Goal: Check status: Check status

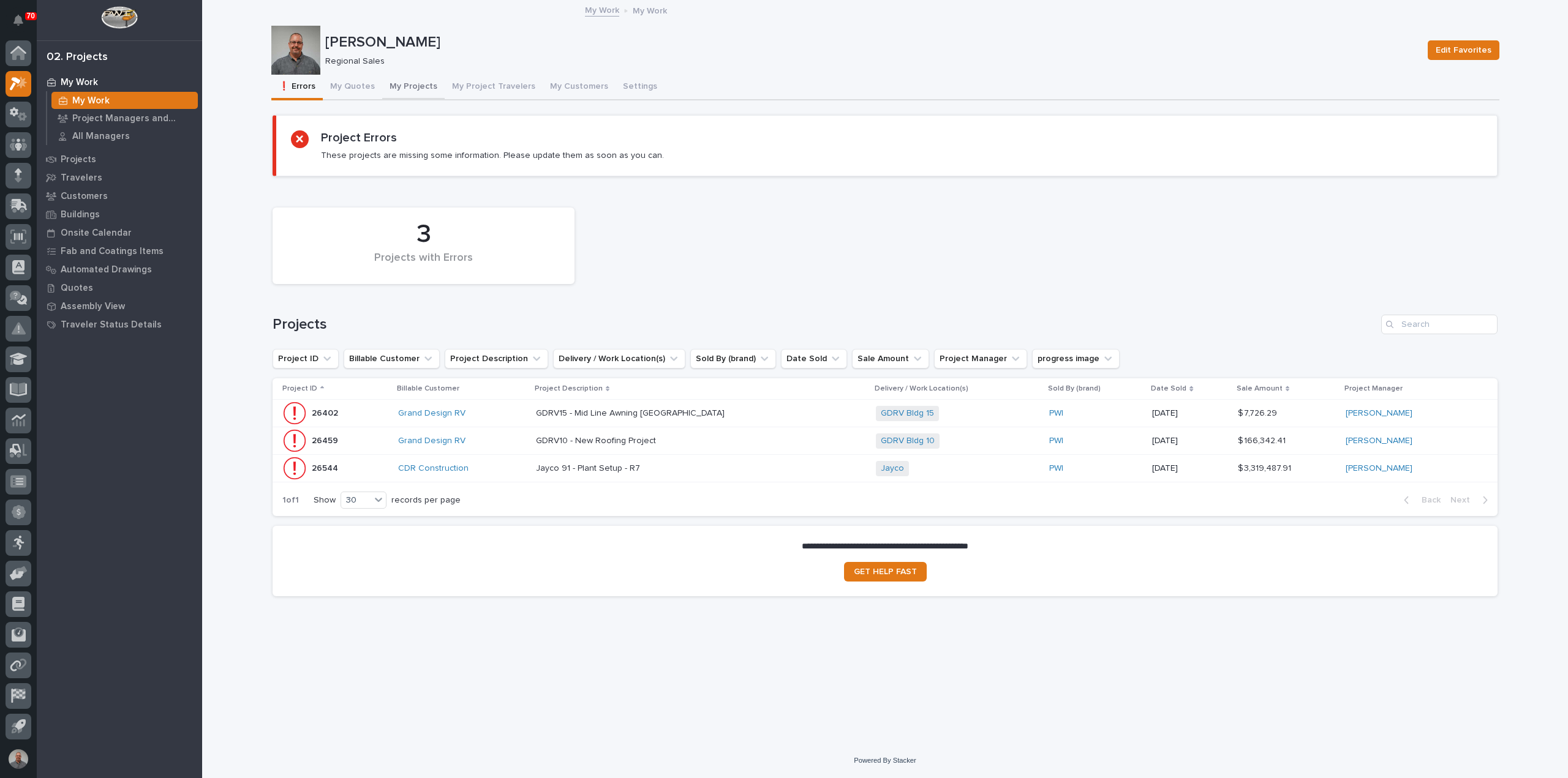
click at [404, 82] on button "My Projects" at bounding box center [413, 87] width 62 height 25
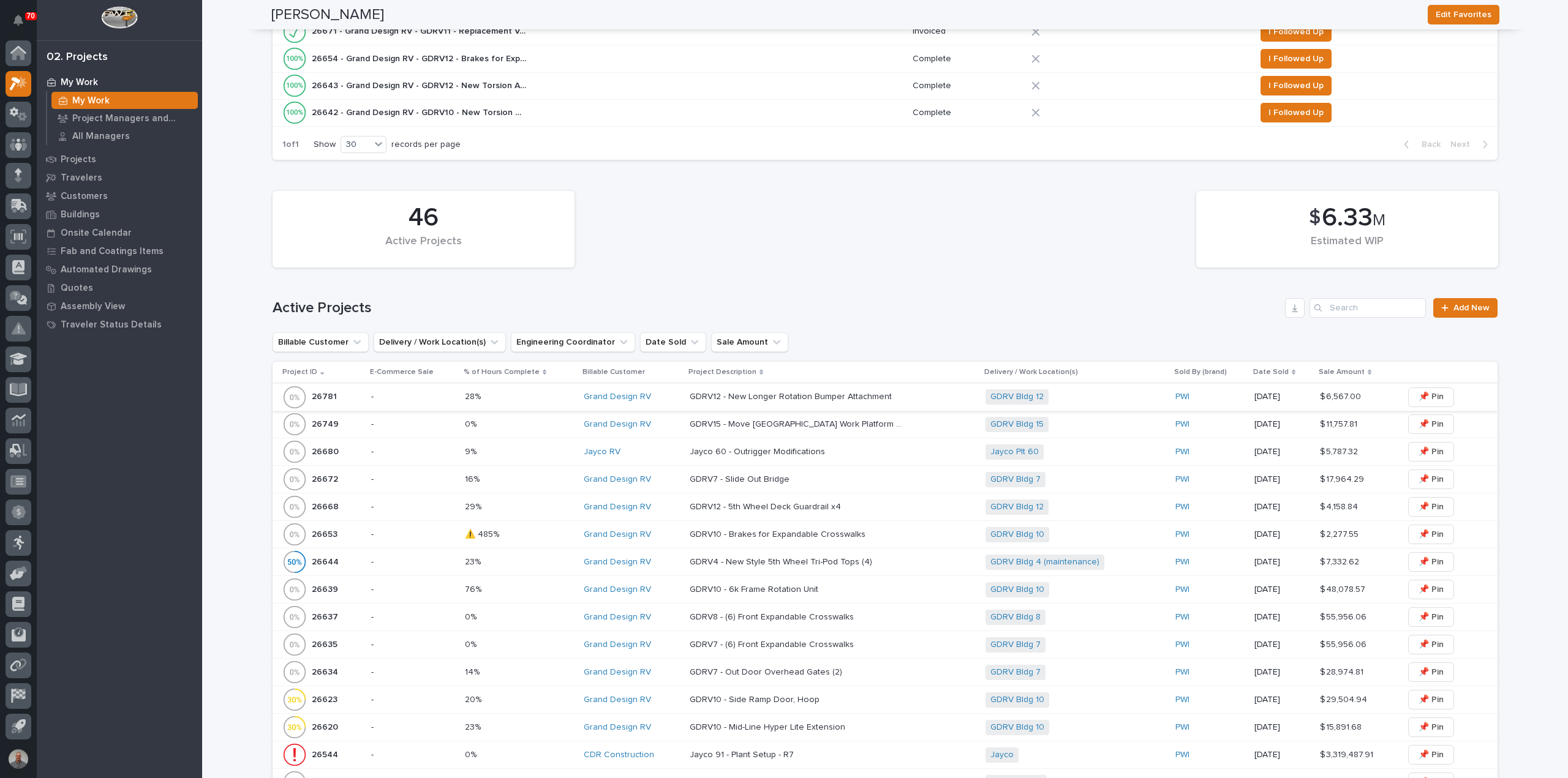
scroll to position [184, 0]
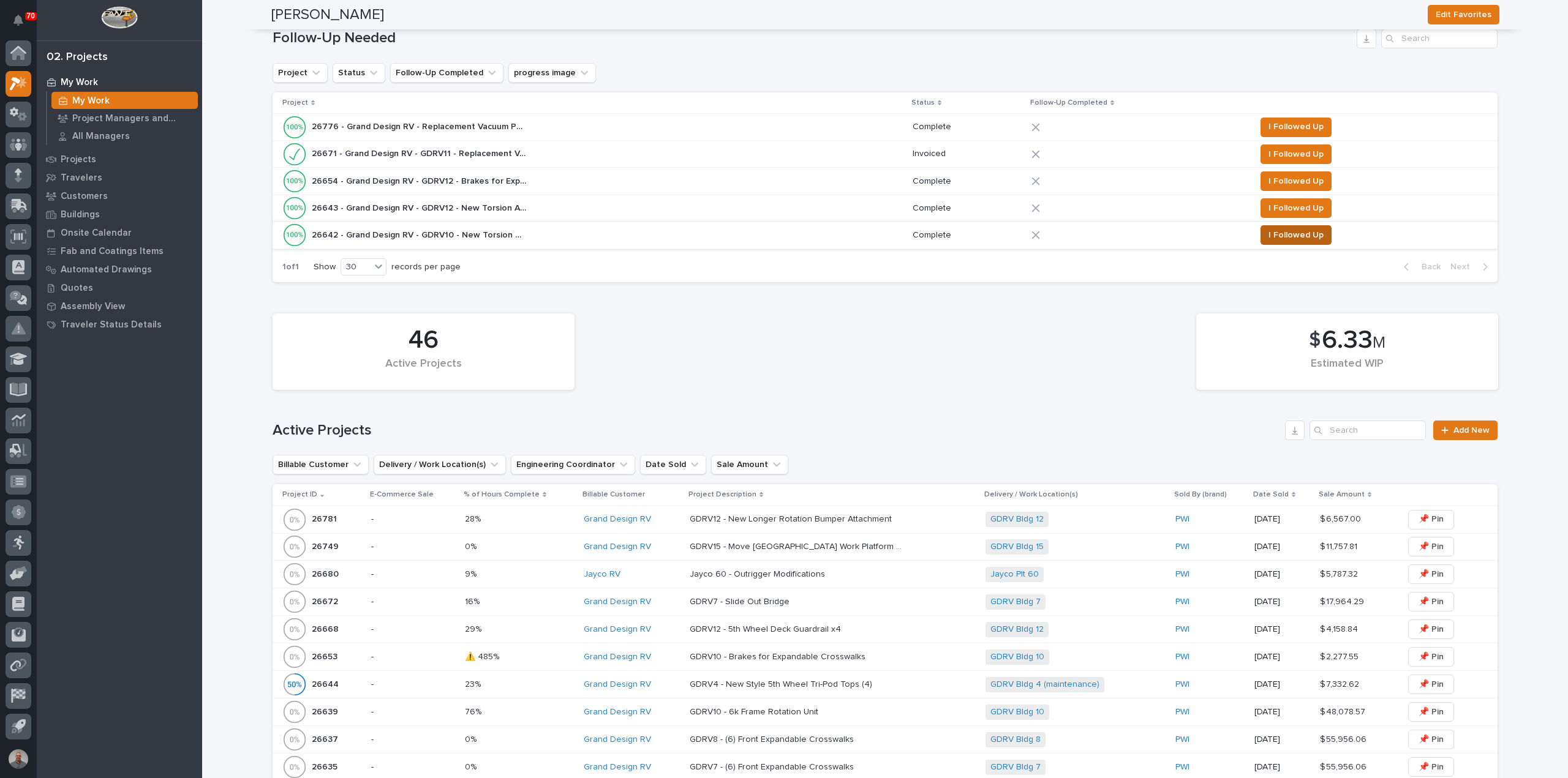
click at [1309, 232] on span "I Followed Up" at bounding box center [1296, 236] width 55 height 15
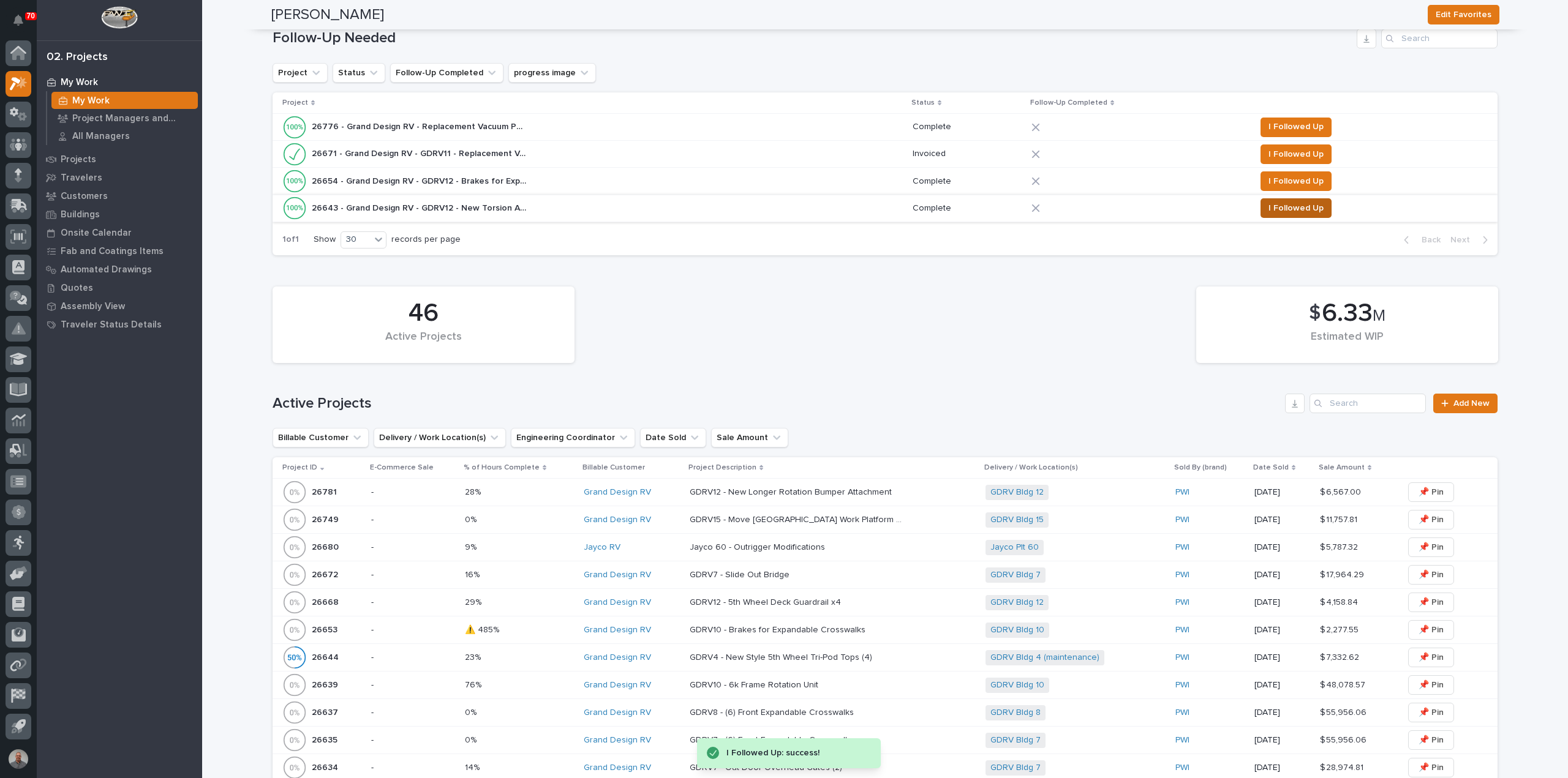
click at [1306, 207] on span "I Followed Up" at bounding box center [1296, 208] width 55 height 15
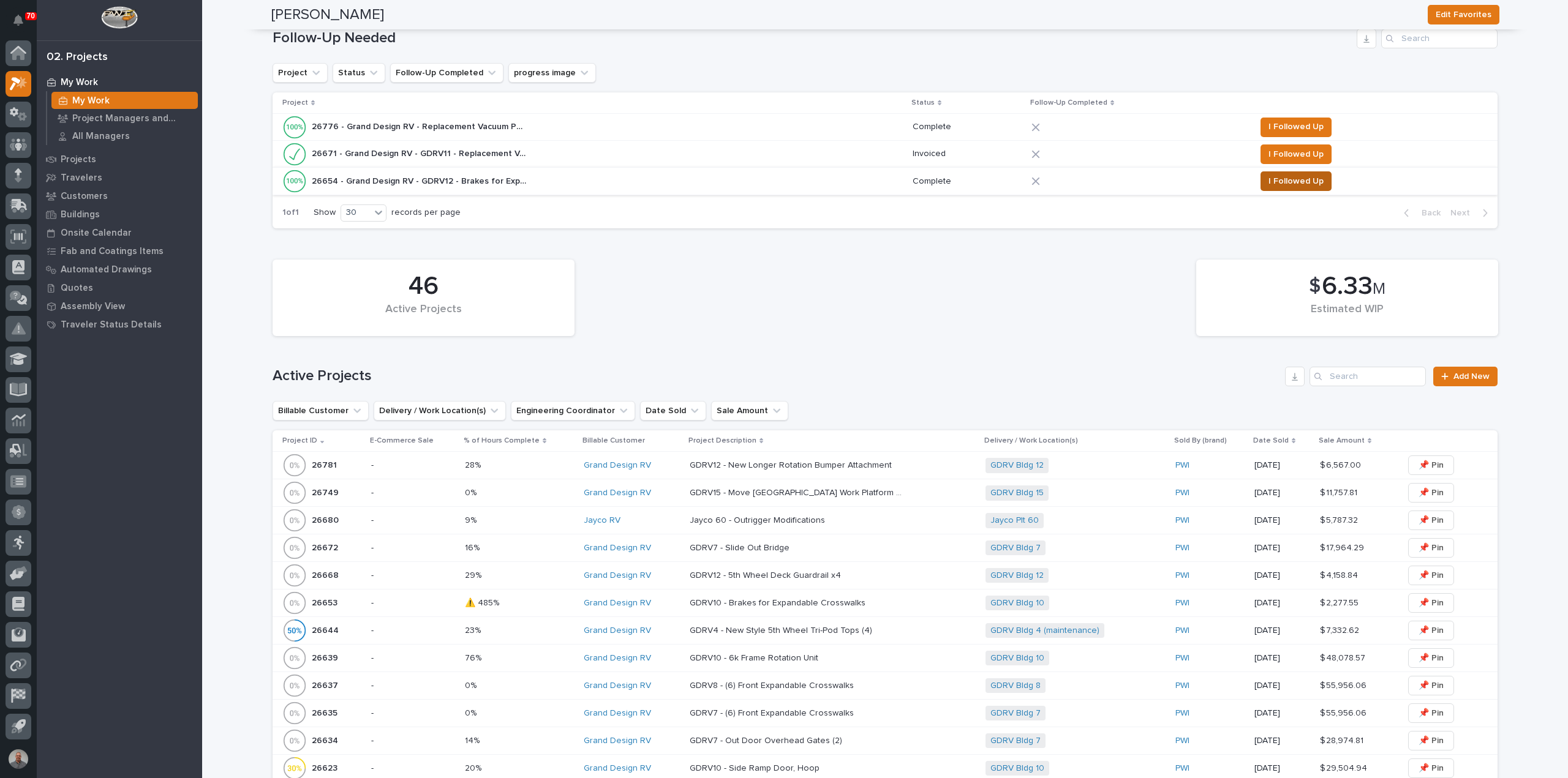
click at [1297, 180] on span "I Followed Up" at bounding box center [1296, 181] width 55 height 15
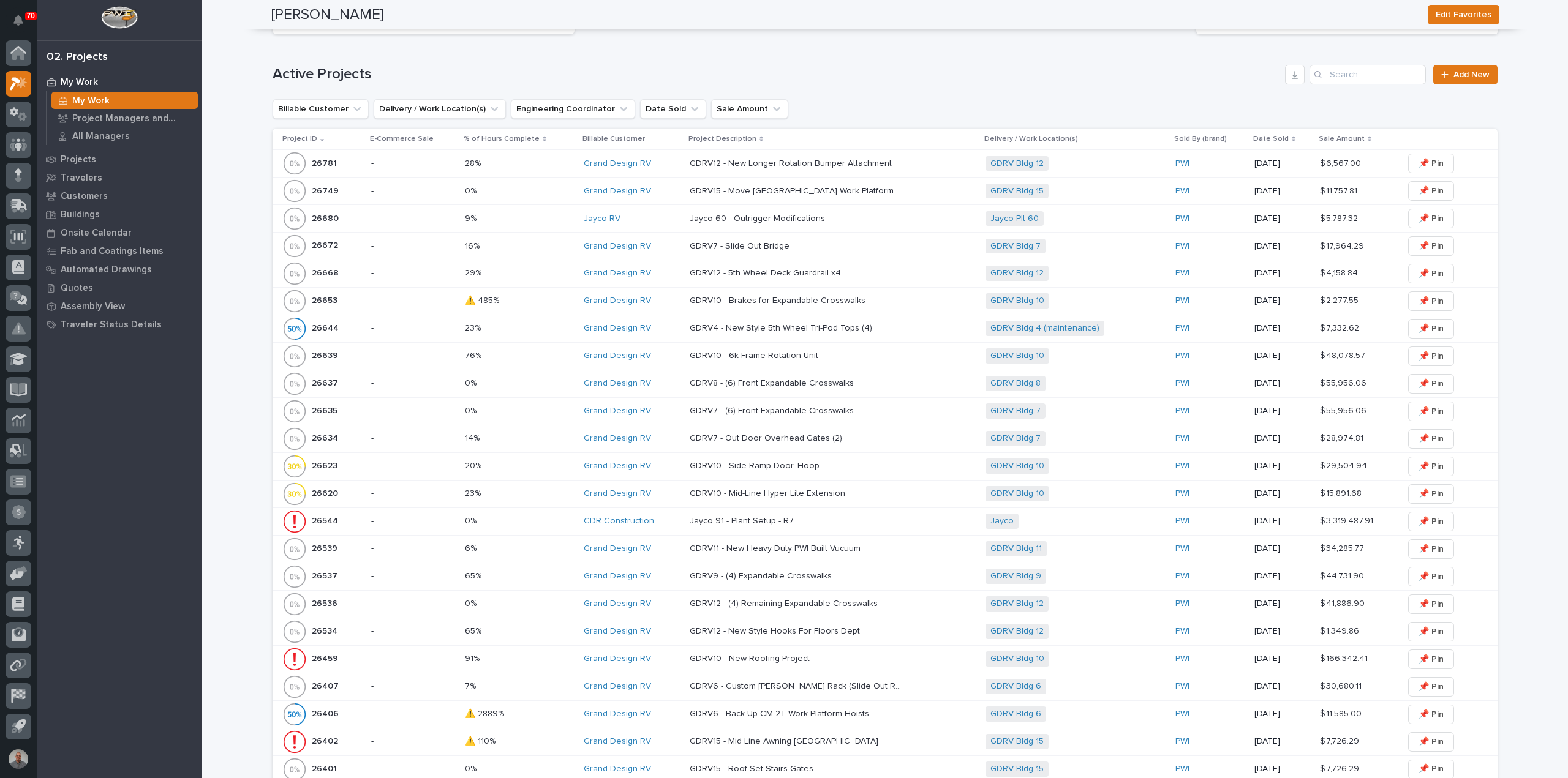
scroll to position [551, 0]
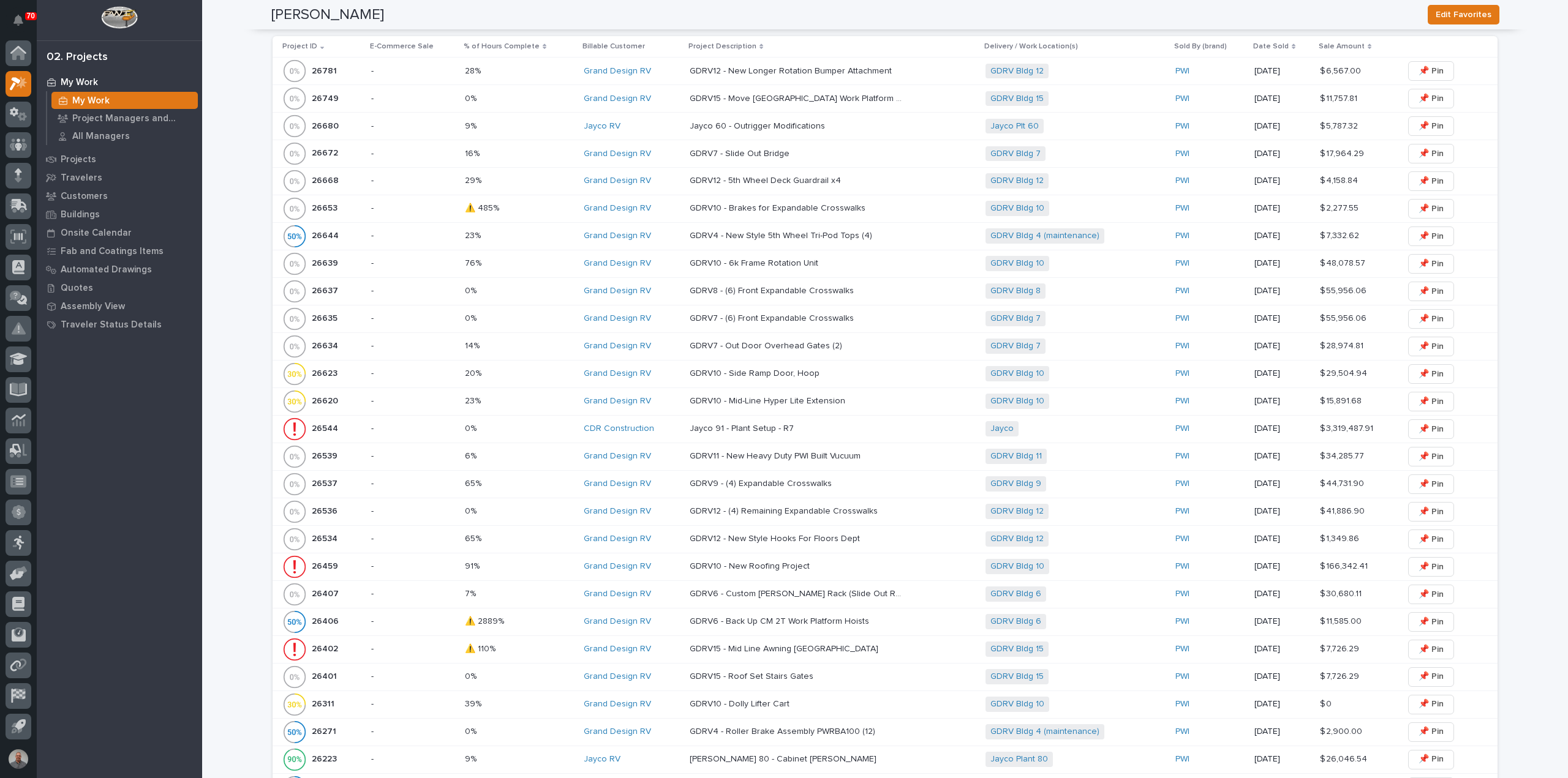
click at [869, 208] on p at bounding box center [796, 208] width 214 height 11
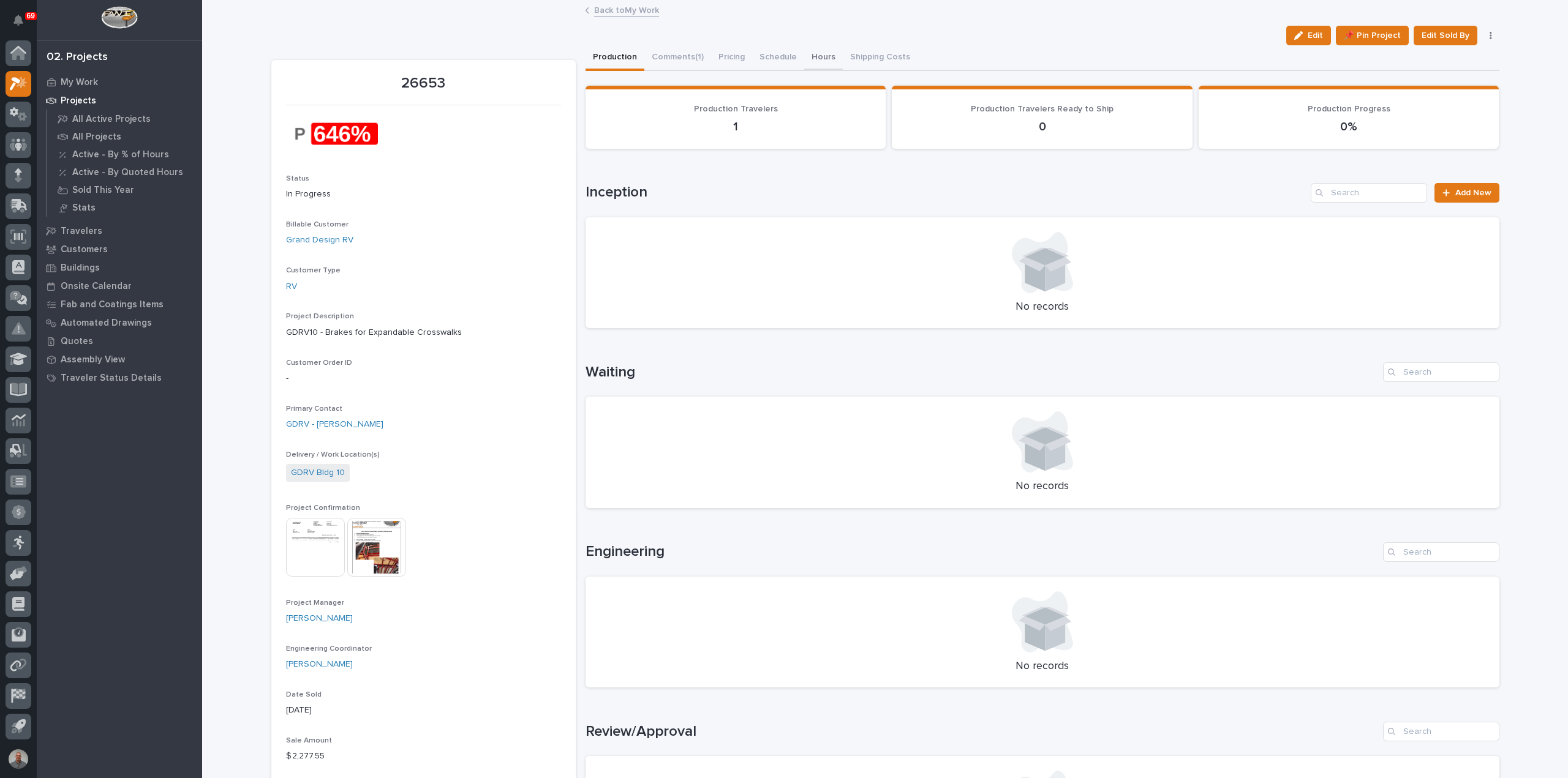
click at [813, 55] on button "Hours" at bounding box center [824, 58] width 39 height 25
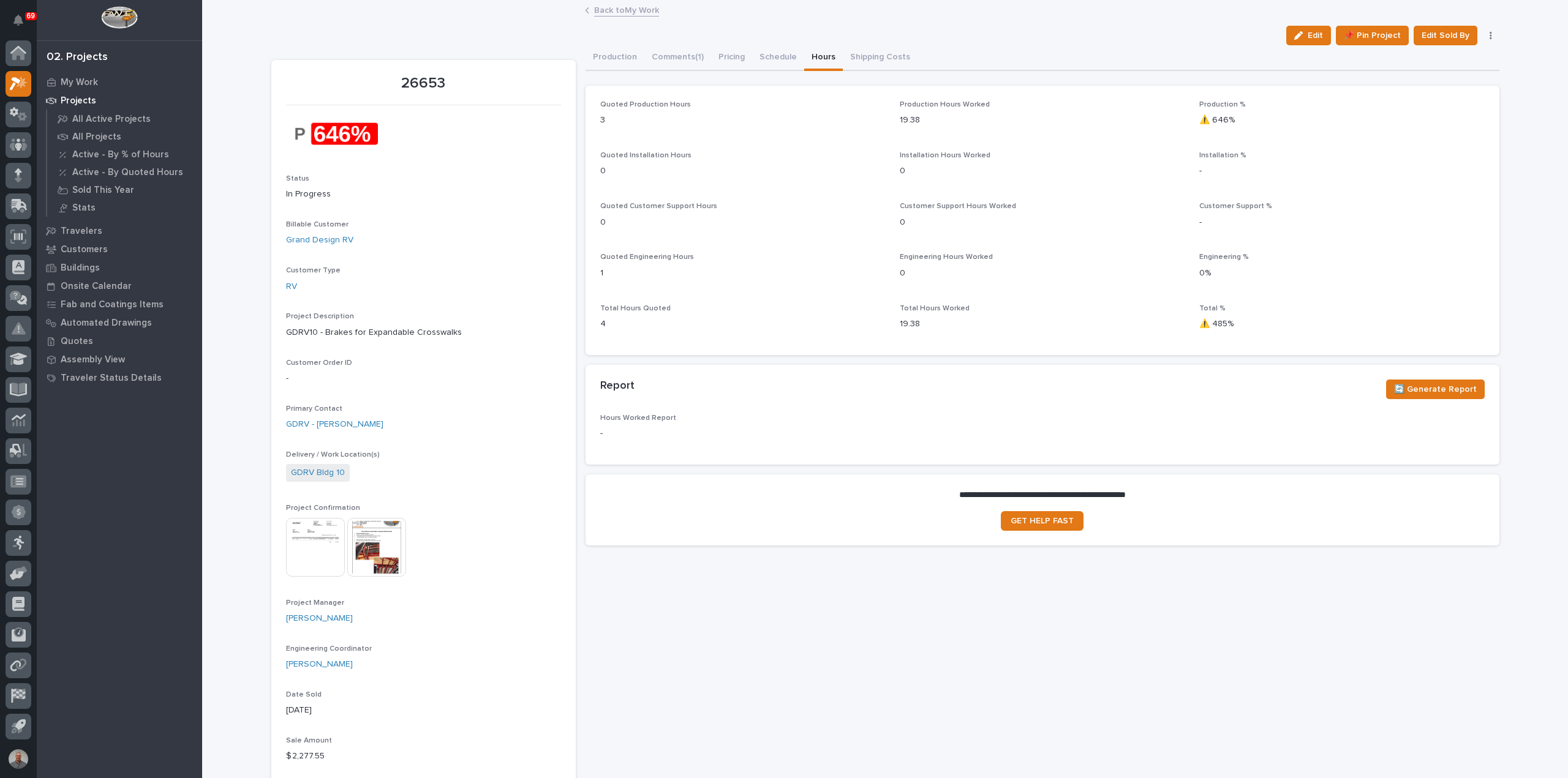
click at [606, 9] on link "Back to My Work" at bounding box center [627, 9] width 65 height 14
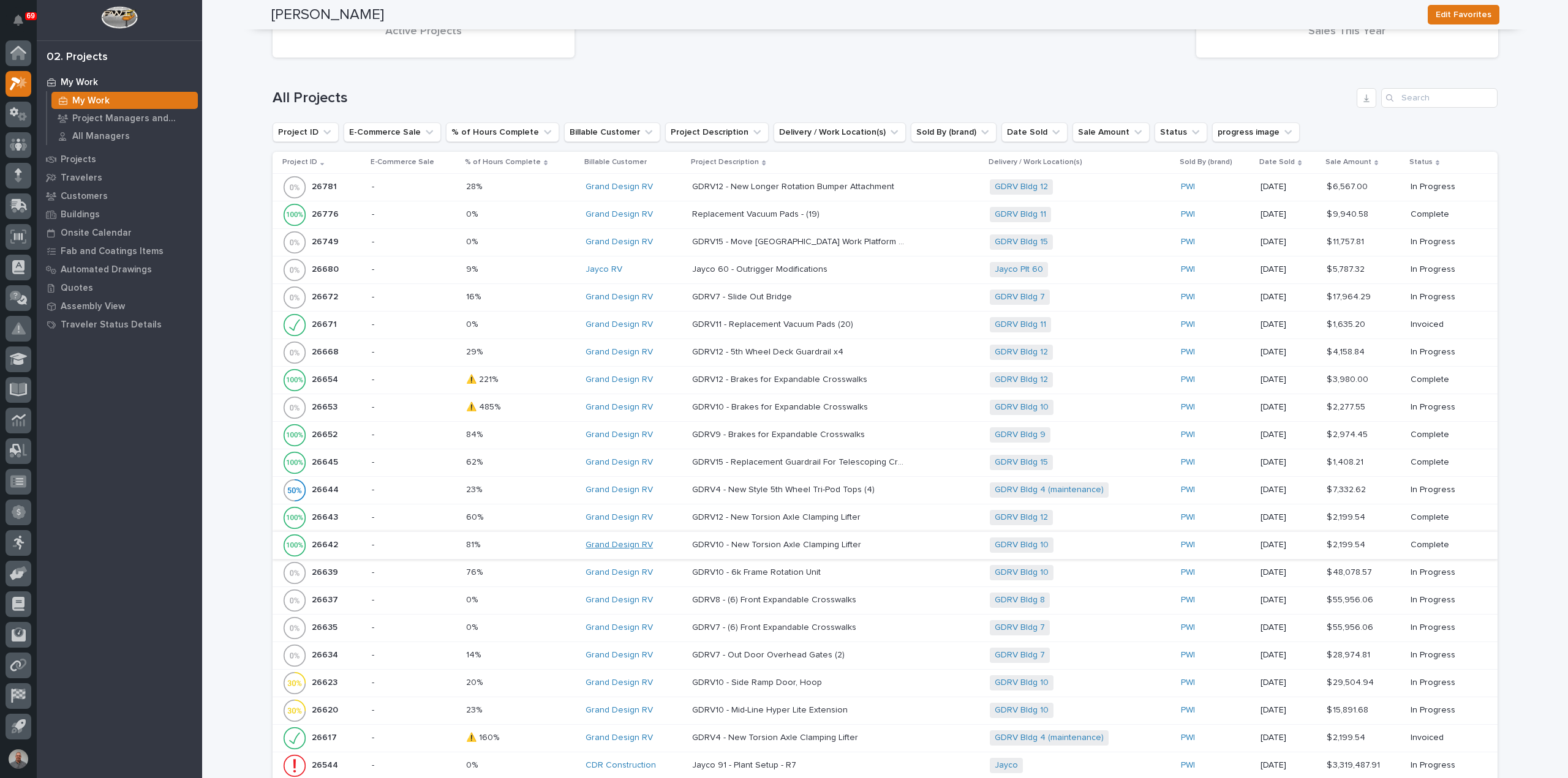
scroll to position [1592, 0]
click at [535, 429] on p at bounding box center [521, 434] width 109 height 11
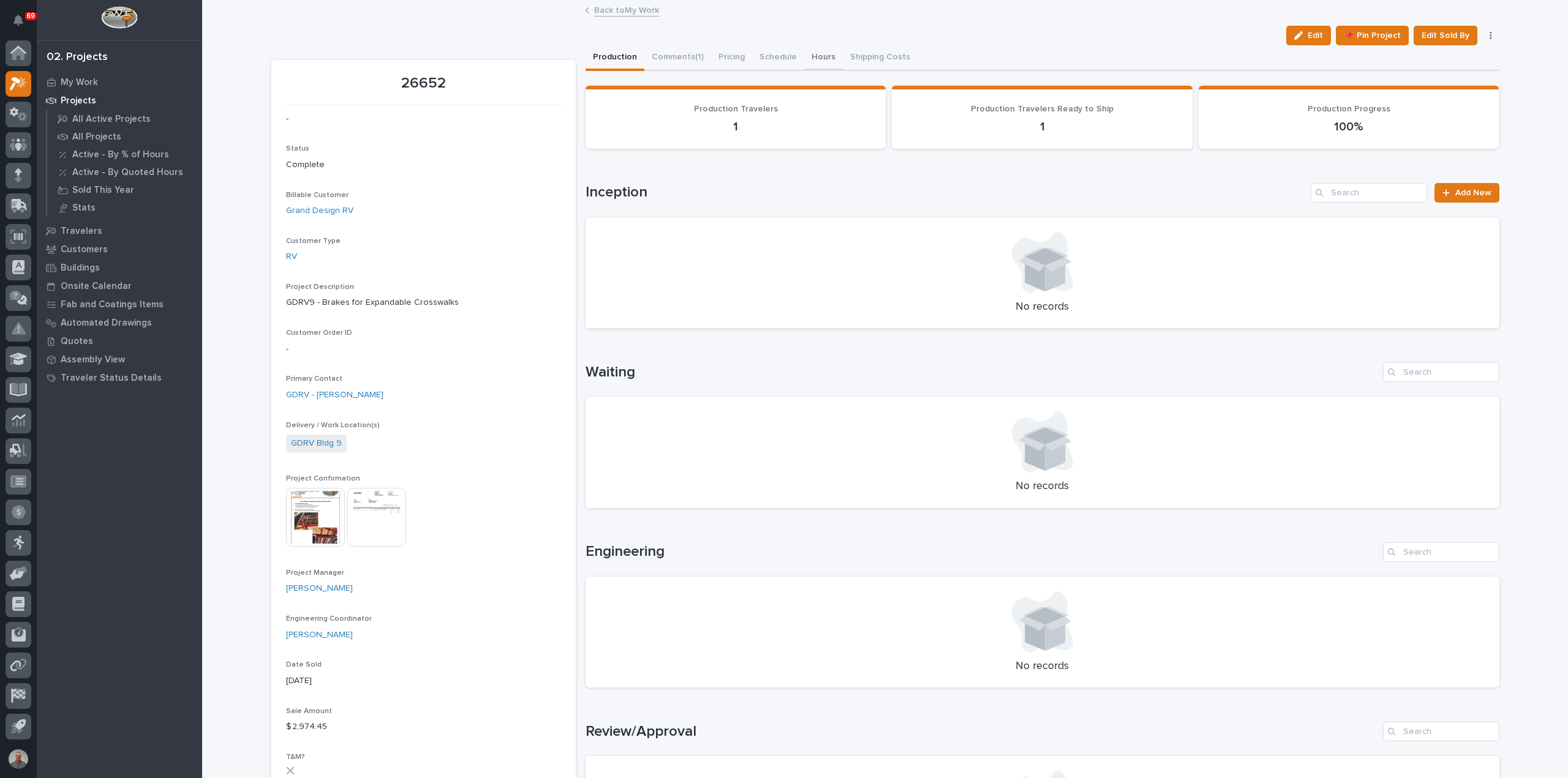
click at [812, 52] on button "Hours" at bounding box center [824, 58] width 39 height 25
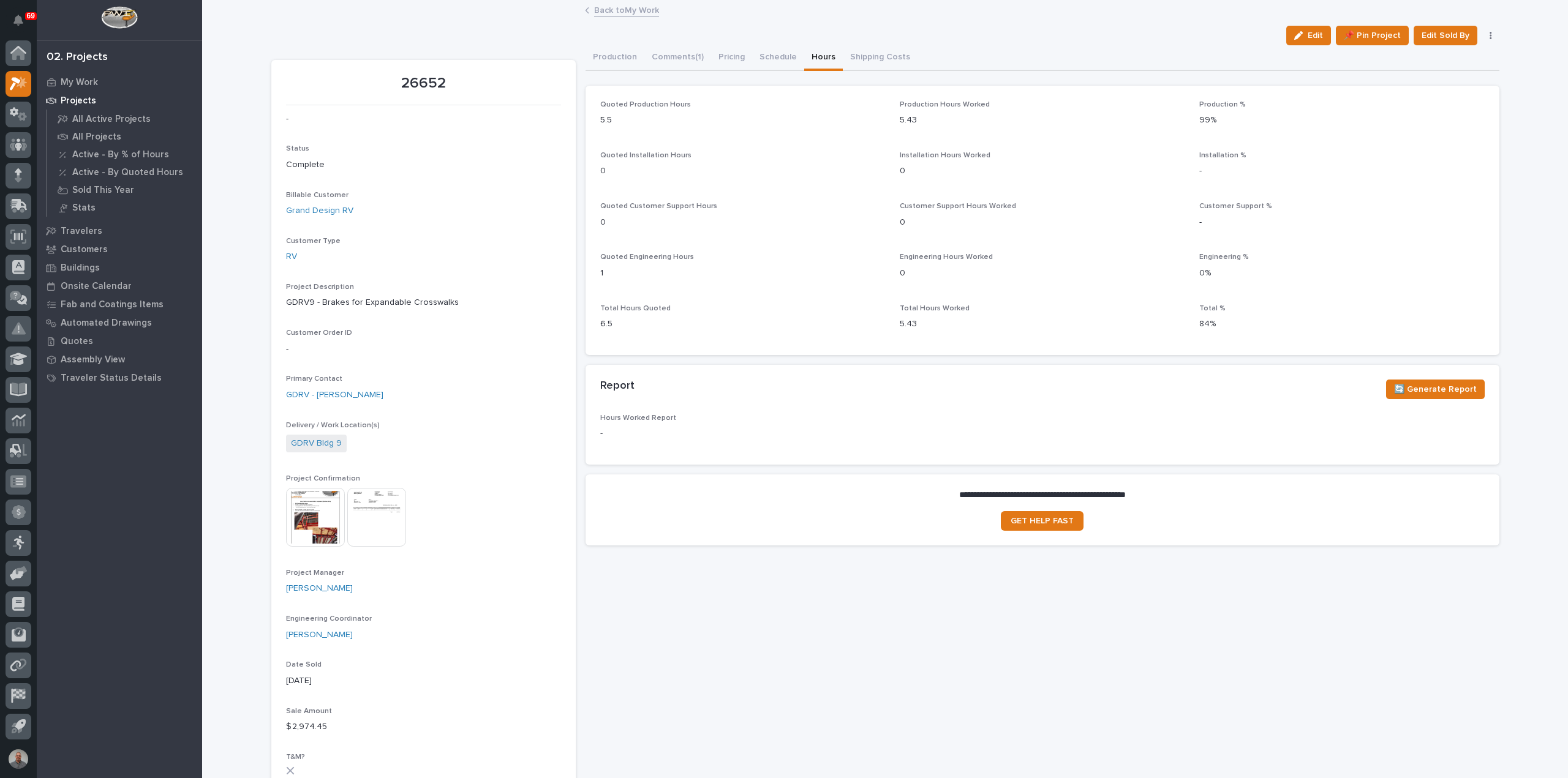
click at [597, 6] on link "Back to My Work" at bounding box center [627, 9] width 65 height 14
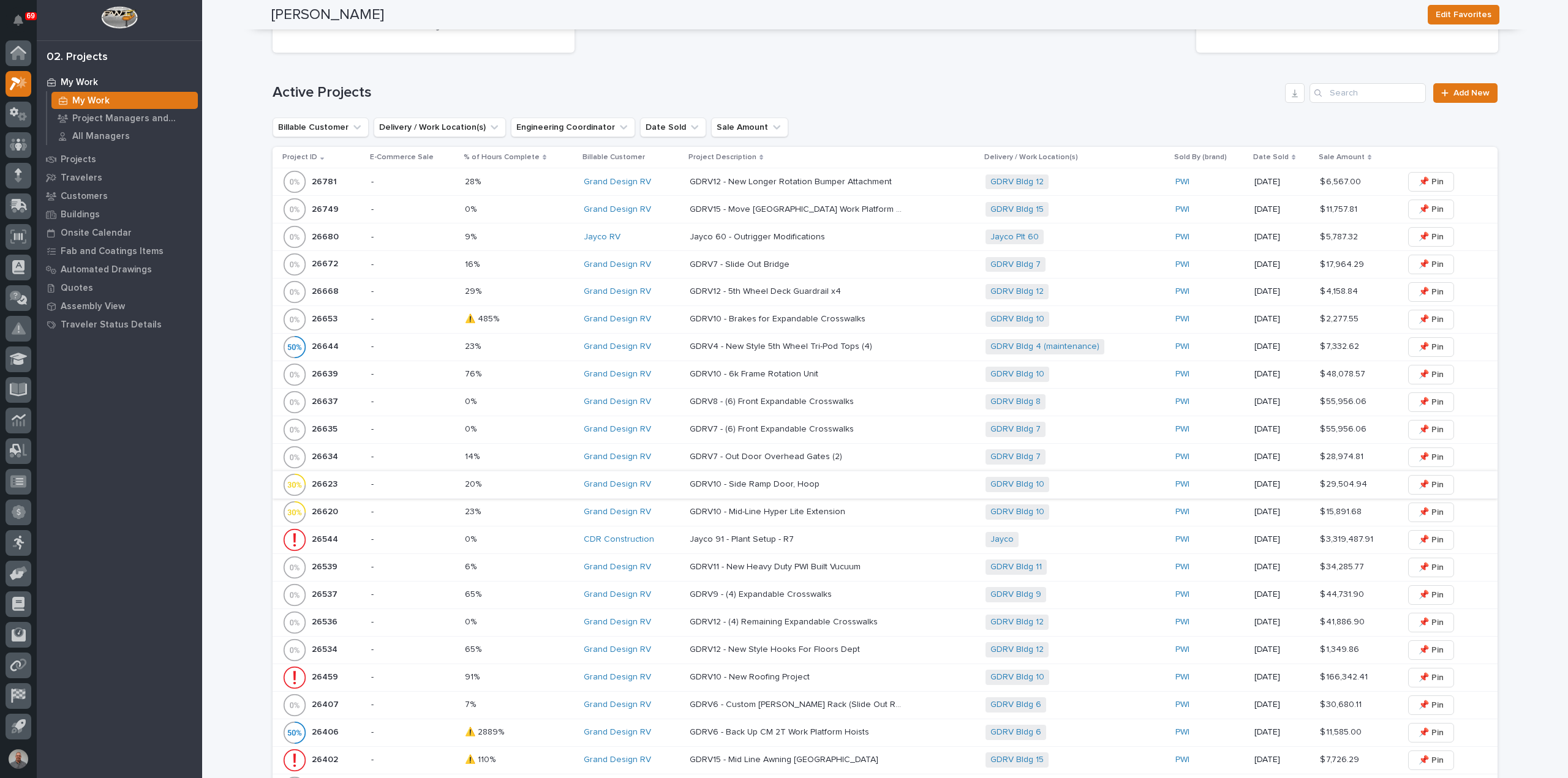
scroll to position [367, 0]
